Goal: Information Seeking & Learning: Learn about a topic

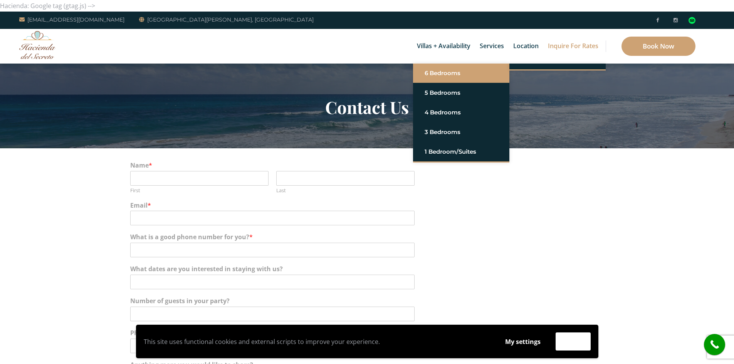
click at [440, 68] on link "6 Bedrooms" at bounding box center [460, 73] width 73 height 14
click at [528, 72] on link "Casa del Secreto" at bounding box center [557, 73] width 73 height 14
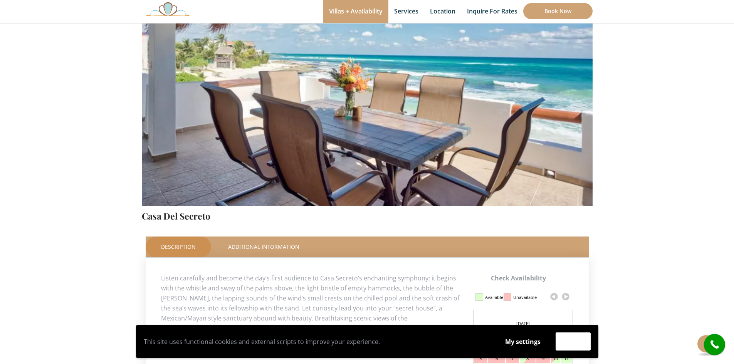
scroll to position [193, 0]
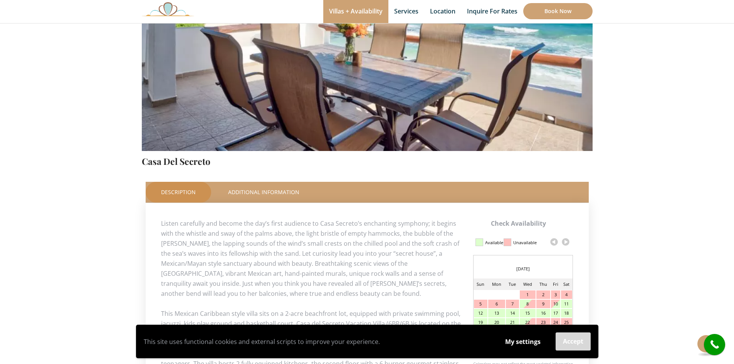
click at [573, 341] on button "Accept" at bounding box center [572, 341] width 35 height 18
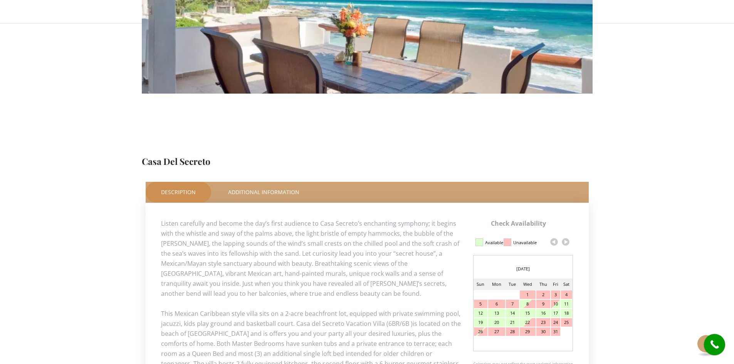
scroll to position [374, 0]
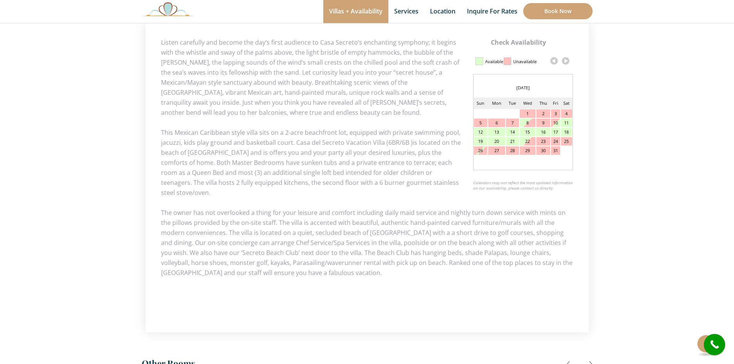
click at [563, 60] on link at bounding box center [566, 61] width 12 height 12
click at [565, 60] on link at bounding box center [566, 61] width 12 height 12
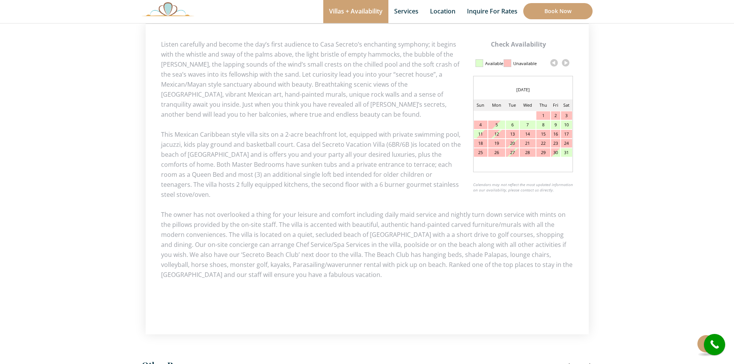
scroll to position [335, 0]
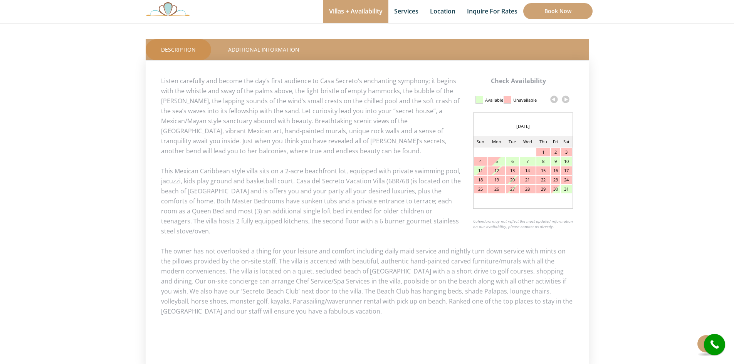
click at [568, 100] on link at bounding box center [566, 100] width 12 height 12
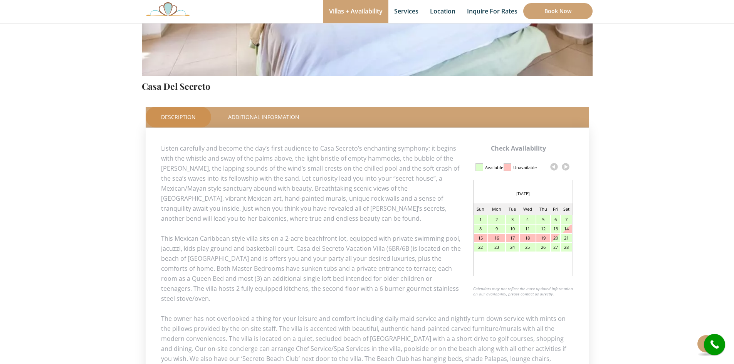
scroll to position [270, 0]
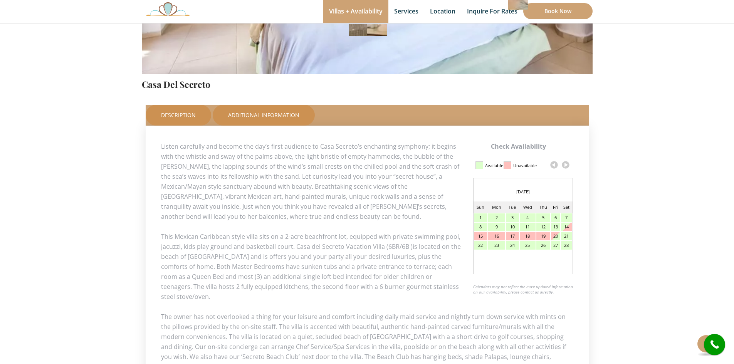
click at [271, 115] on link "Additional Information" at bounding box center [264, 115] width 102 height 21
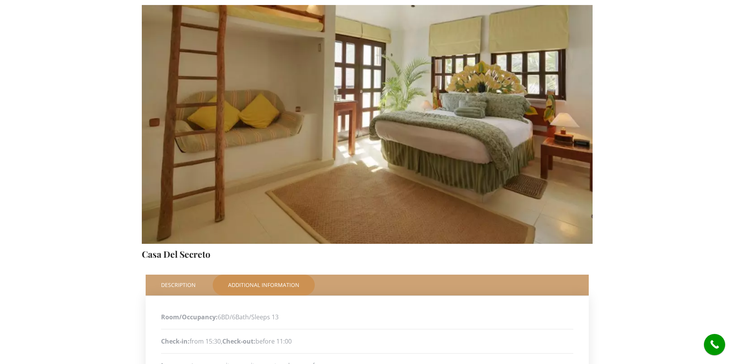
scroll to position [231, 0]
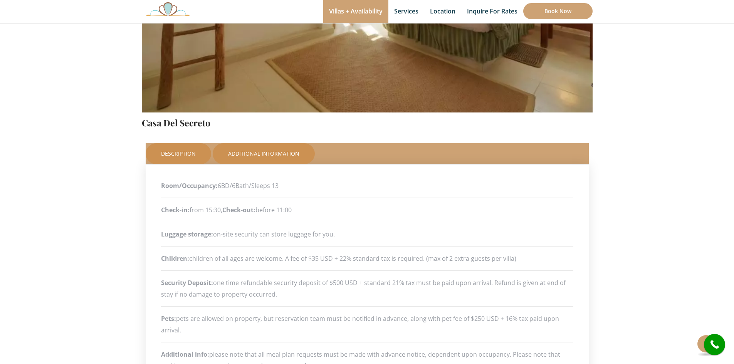
click at [176, 149] on link "Description" at bounding box center [178, 153] width 65 height 21
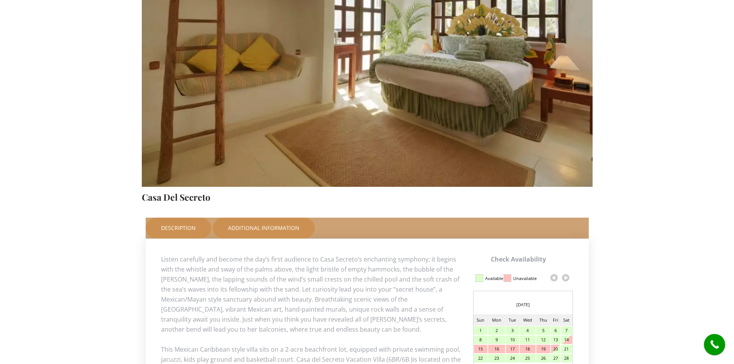
scroll to position [39, 0]
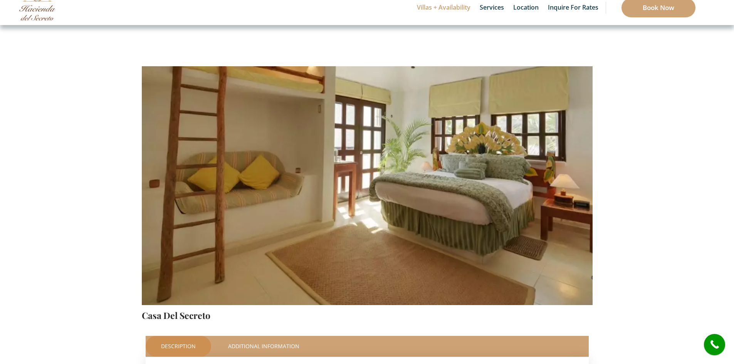
click at [361, 189] on img at bounding box center [367, 157] width 451 height 300
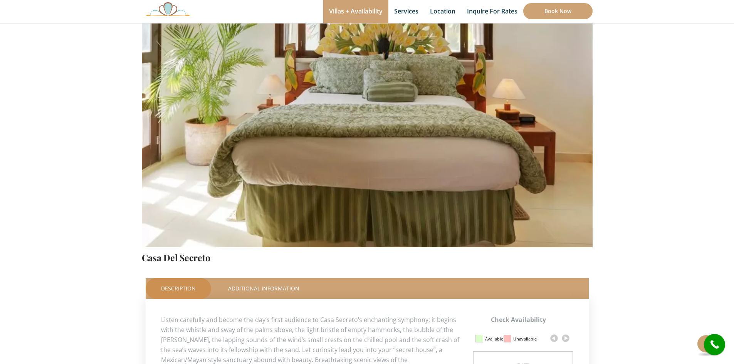
scroll to position [154, 0]
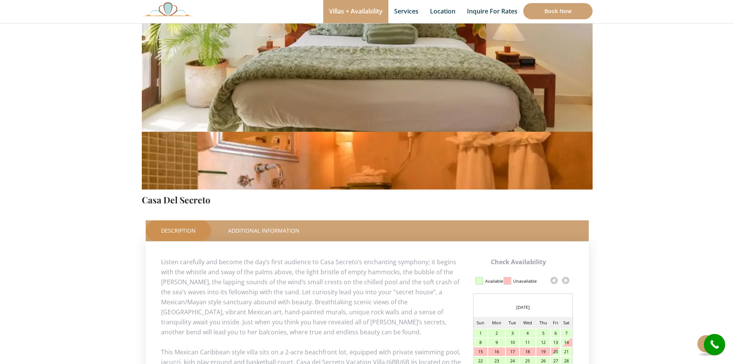
click at [384, 121] on img at bounding box center [367, 41] width 451 height 300
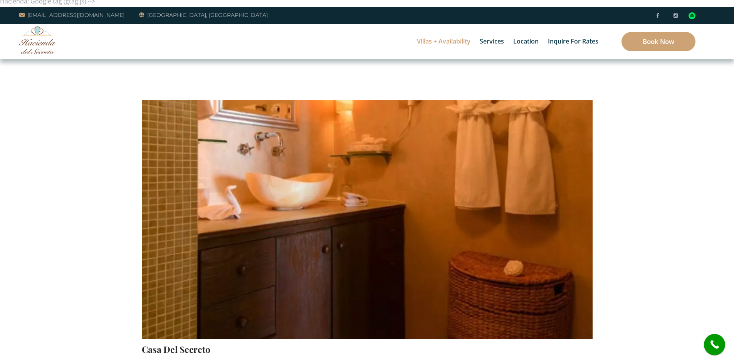
scroll to position [0, 0]
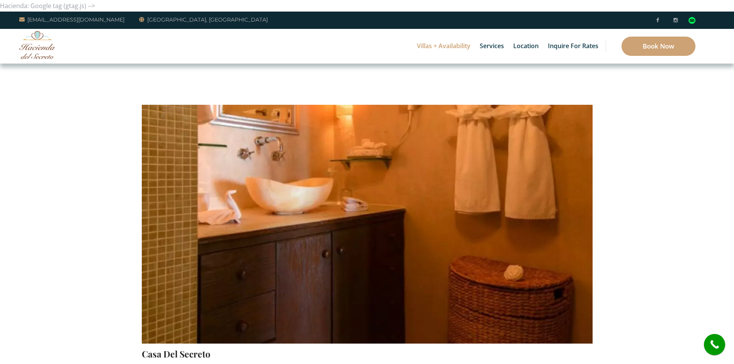
click at [365, 157] on img at bounding box center [367, 195] width 451 height 300
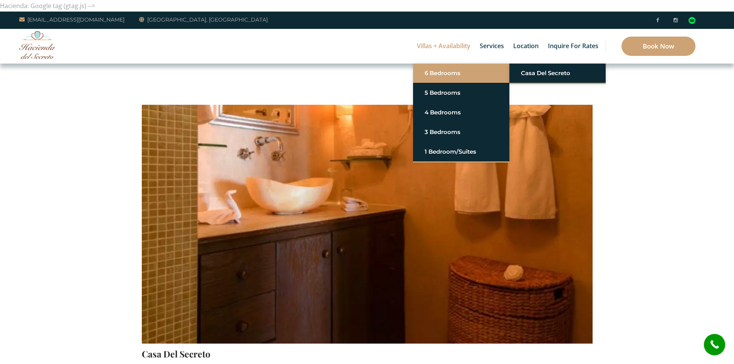
click at [432, 72] on link "6 Bedrooms" at bounding box center [460, 73] width 73 height 14
click at [544, 72] on link "Casa del Secreto" at bounding box center [557, 73] width 73 height 14
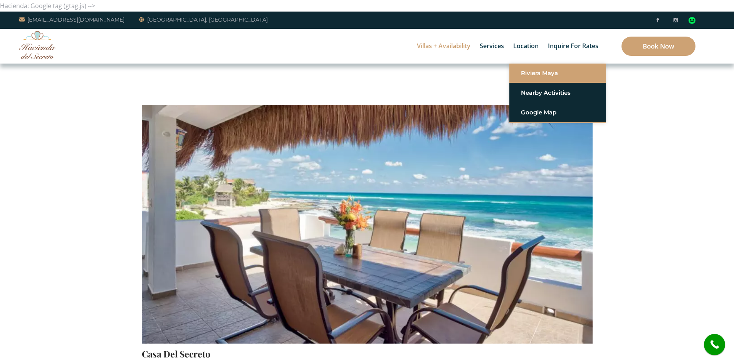
click at [521, 72] on link "Riviera Maya" at bounding box center [557, 73] width 73 height 14
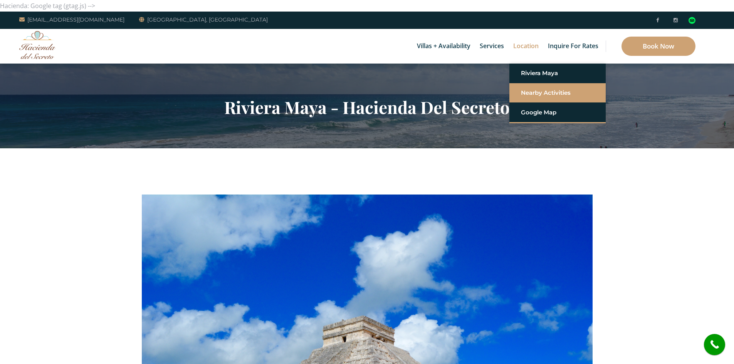
click at [535, 90] on link "Nearby Activities" at bounding box center [557, 93] width 73 height 14
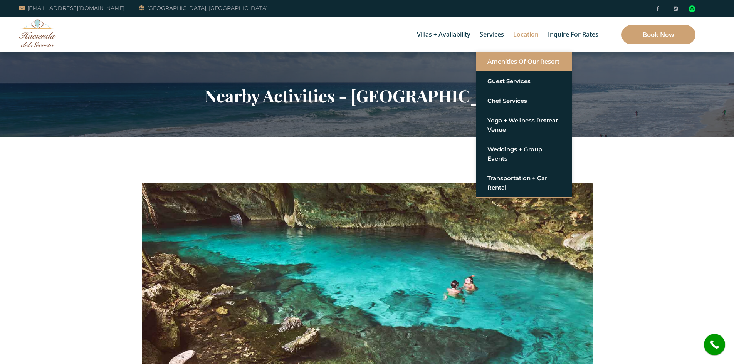
click at [502, 63] on link "Amenities of Our Resort" at bounding box center [523, 62] width 73 height 14
